Goal: Task Accomplishment & Management: Manage account settings

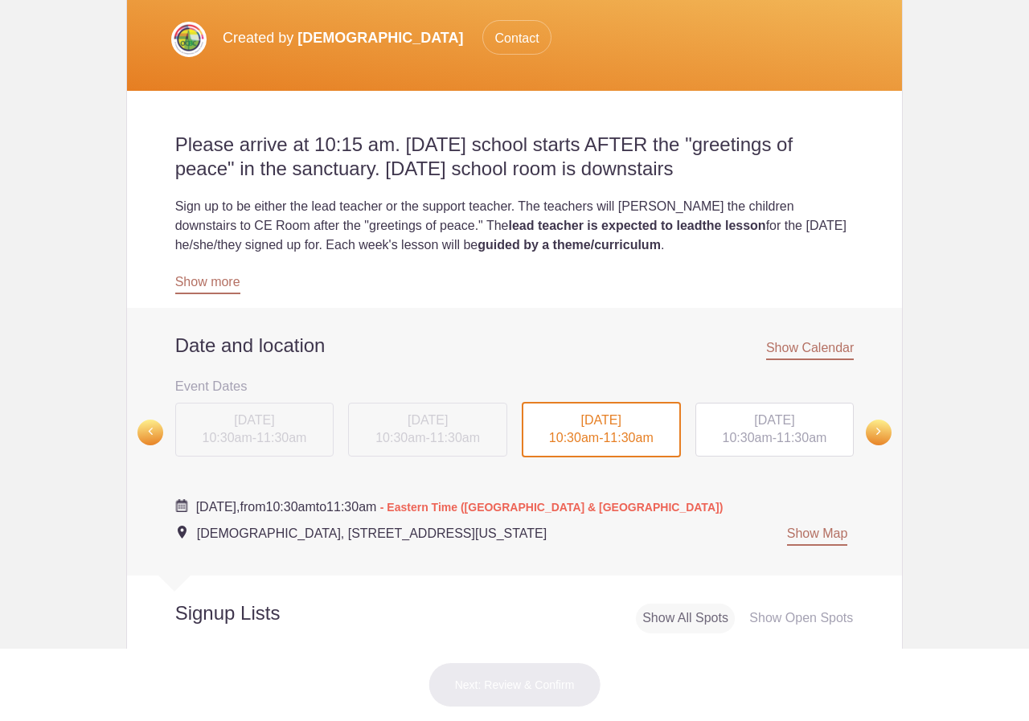
scroll to position [321, 0]
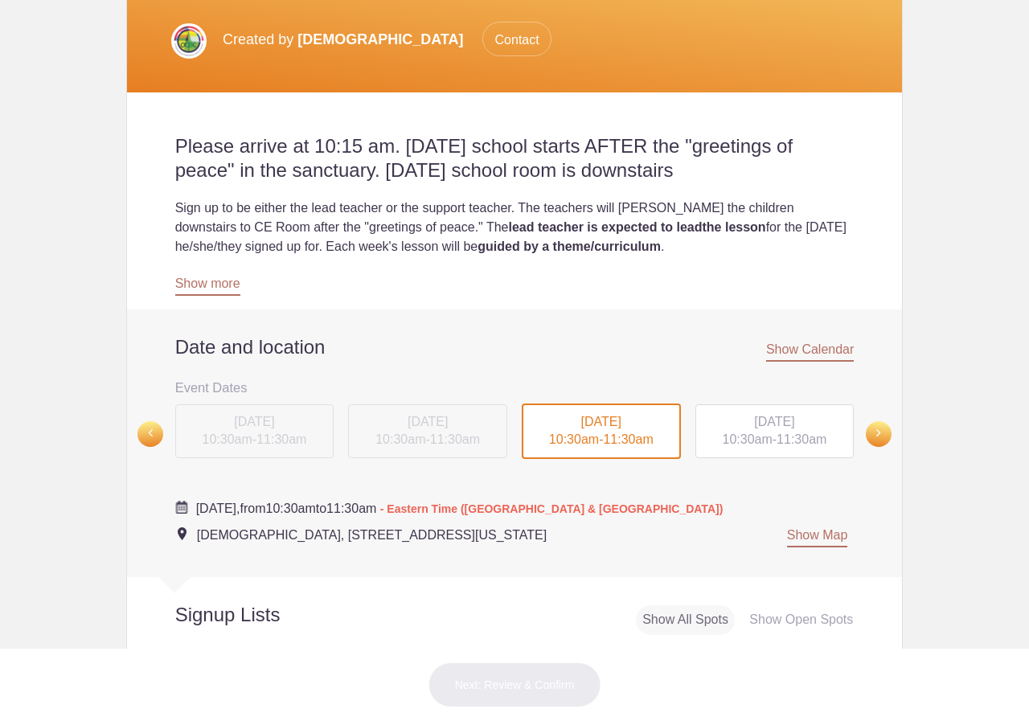
click at [341, 25] on p "Created by [DEMOGRAPHIC_DATA] Contact" at bounding box center [387, 39] width 329 height 35
click at [183, 45] on img at bounding box center [188, 40] width 35 height 35
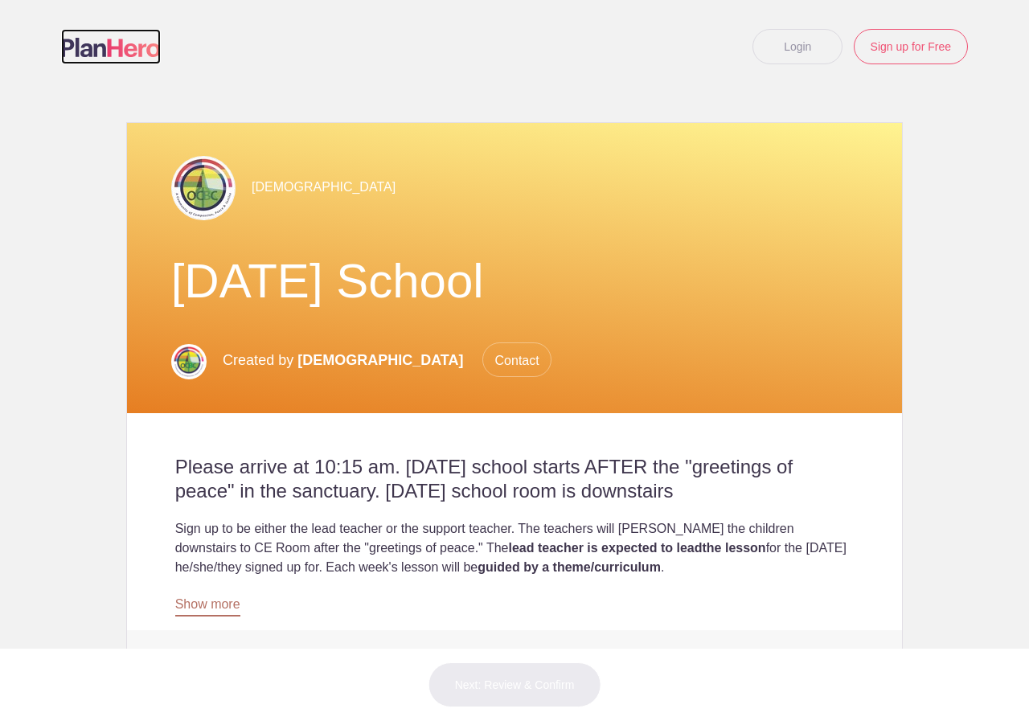
click at [149, 40] on img at bounding box center [111, 47] width 100 height 19
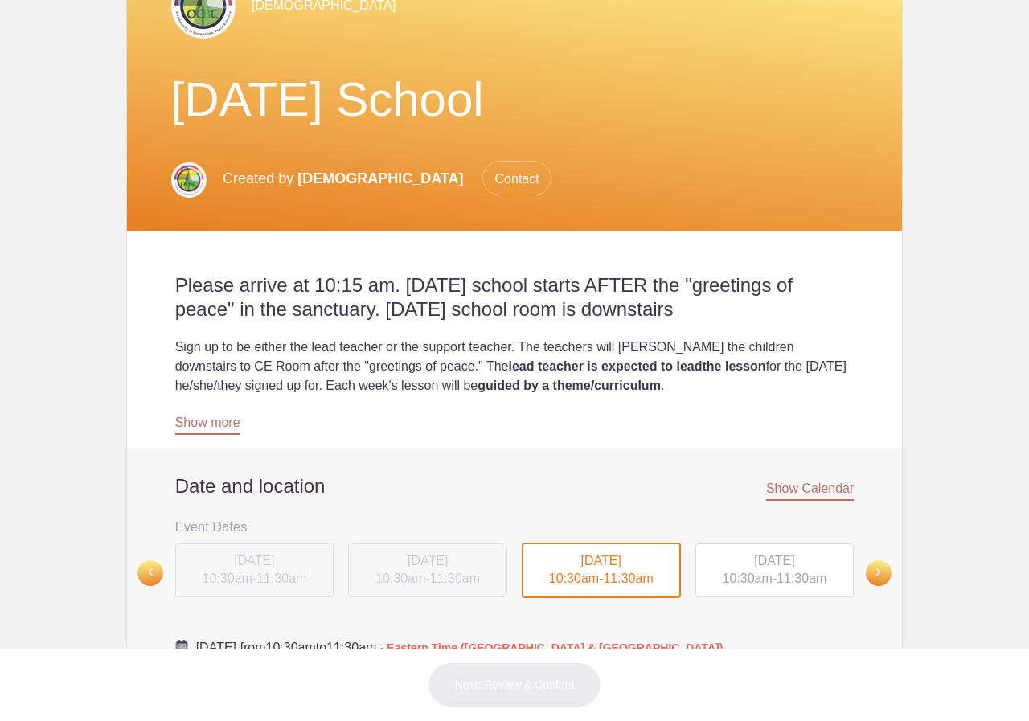
scroll to position [161, 0]
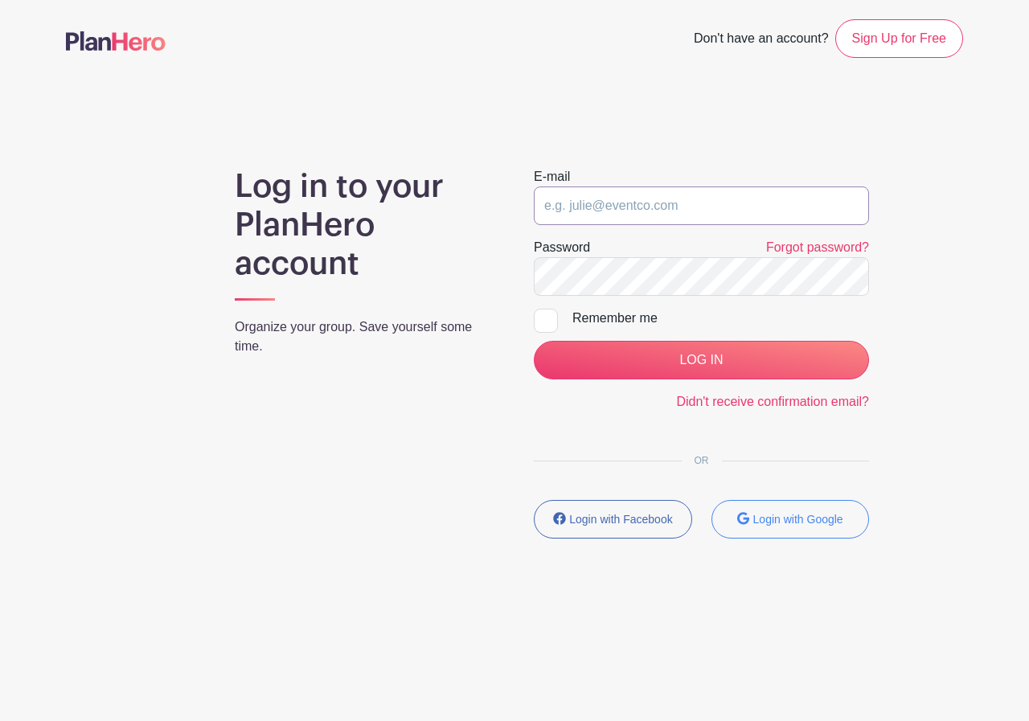
click at [704, 209] on input "email" at bounding box center [701, 206] width 335 height 39
